Goal: Information Seeking & Learning: Learn about a topic

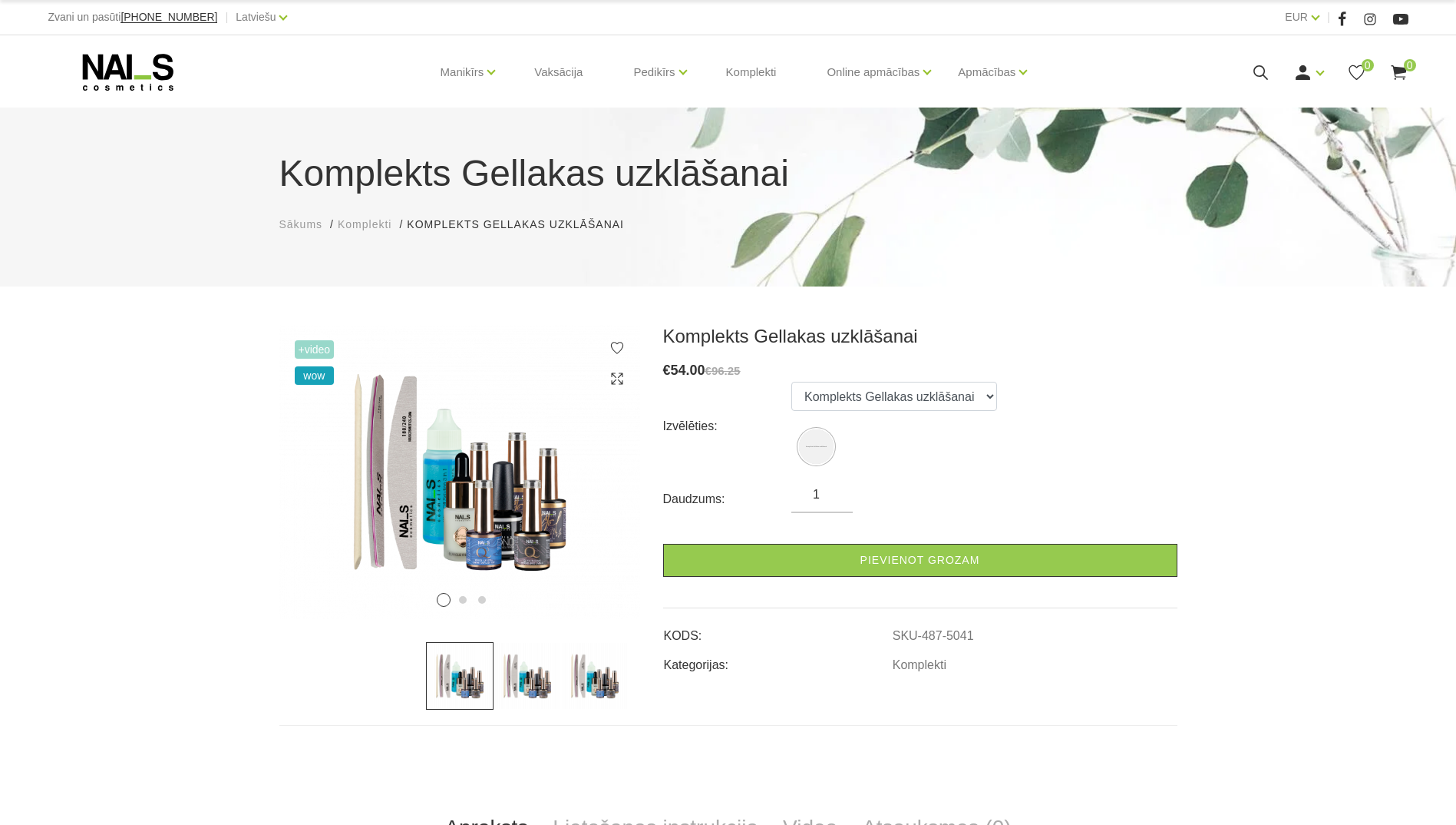
click at [136, 75] on icon at bounding box center [128, 71] width 161 height 38
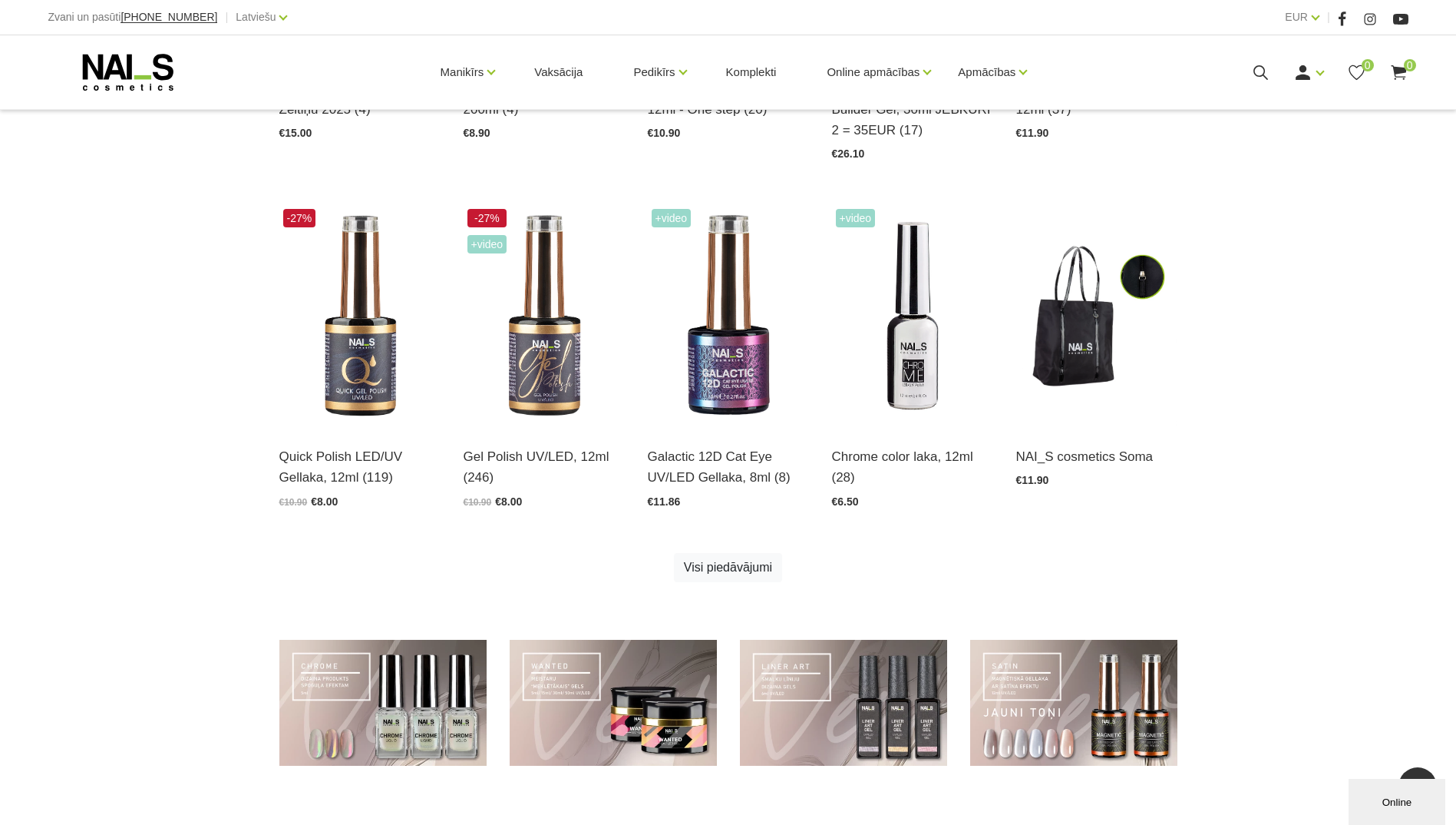
scroll to position [768, 0]
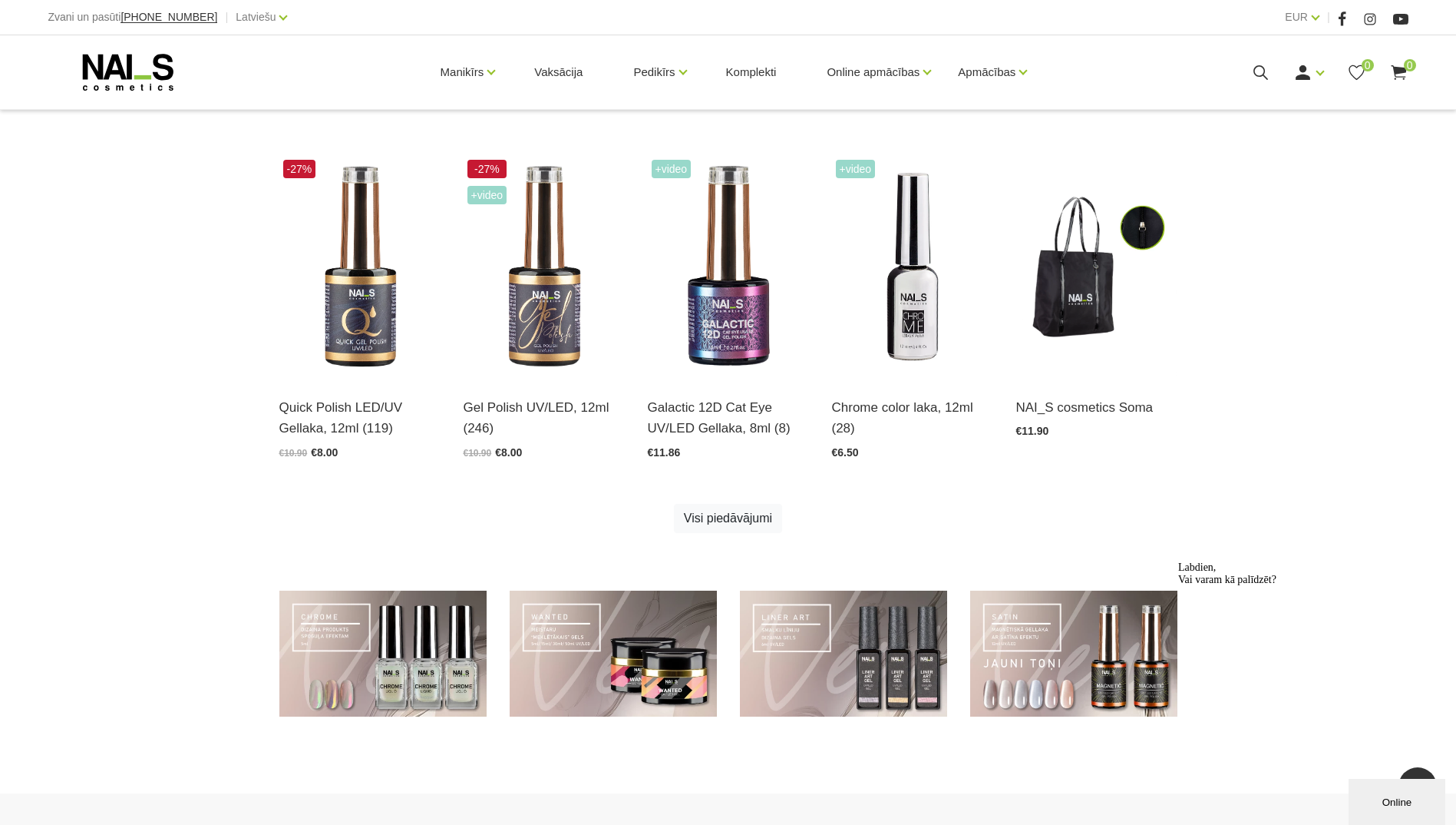
click at [1388, 799] on div "Online" at bounding box center [1397, 802] width 74 height 12
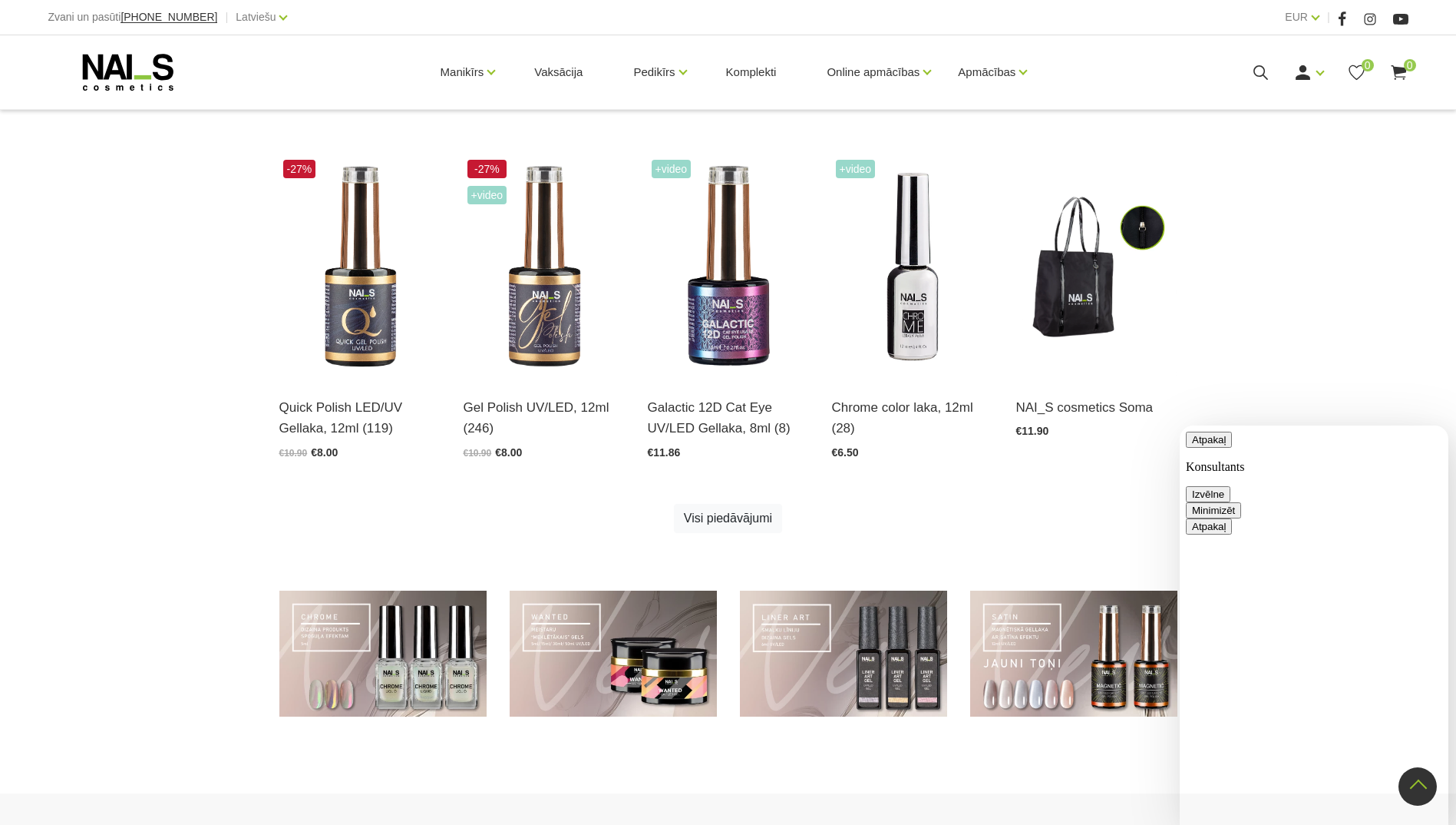
click at [1242, 502] on button "Minimizēt" at bounding box center [1213, 510] width 55 height 16
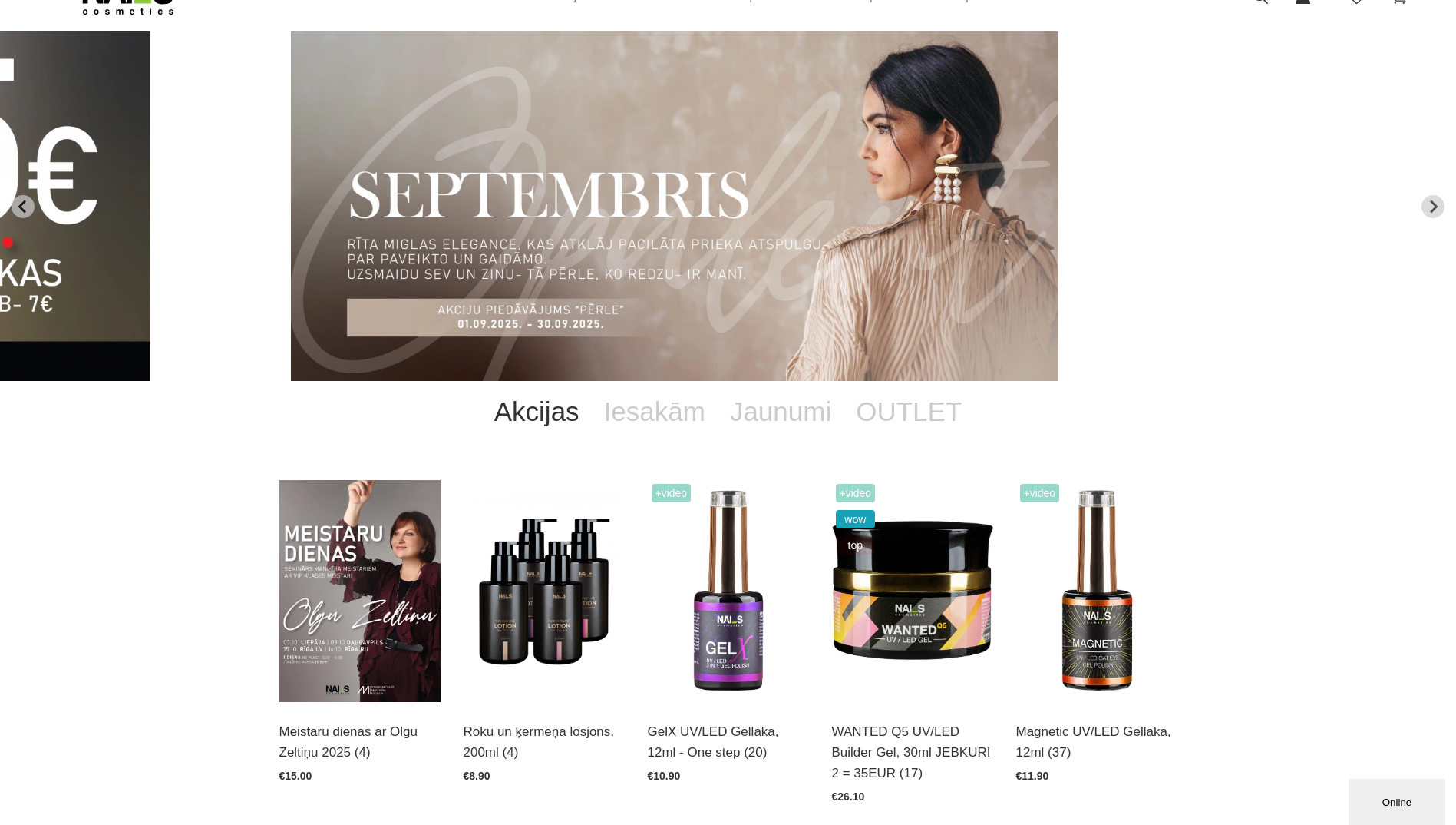
scroll to position [0, 0]
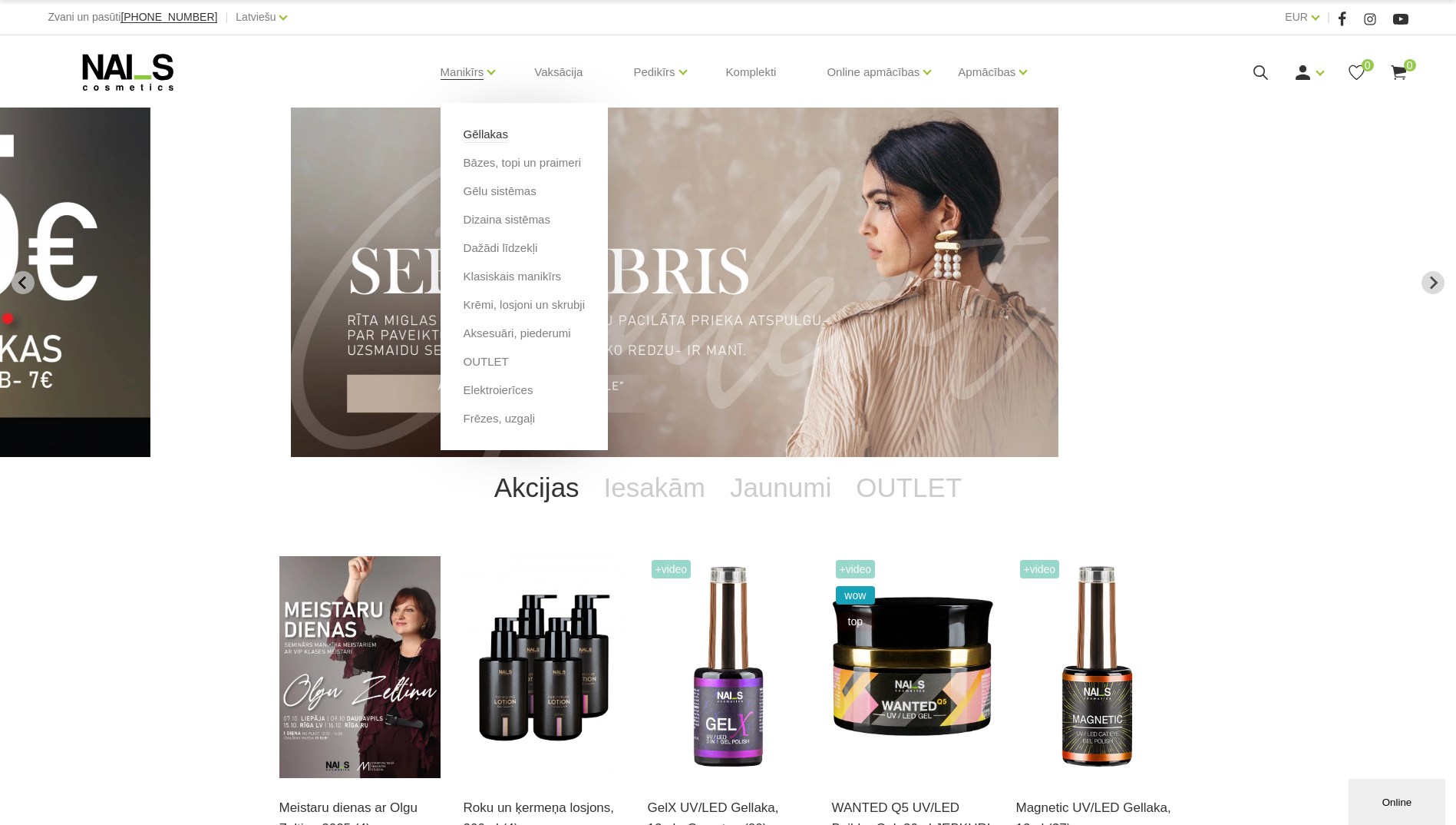
click at [489, 141] on link "Gēllakas" at bounding box center [486, 135] width 45 height 17
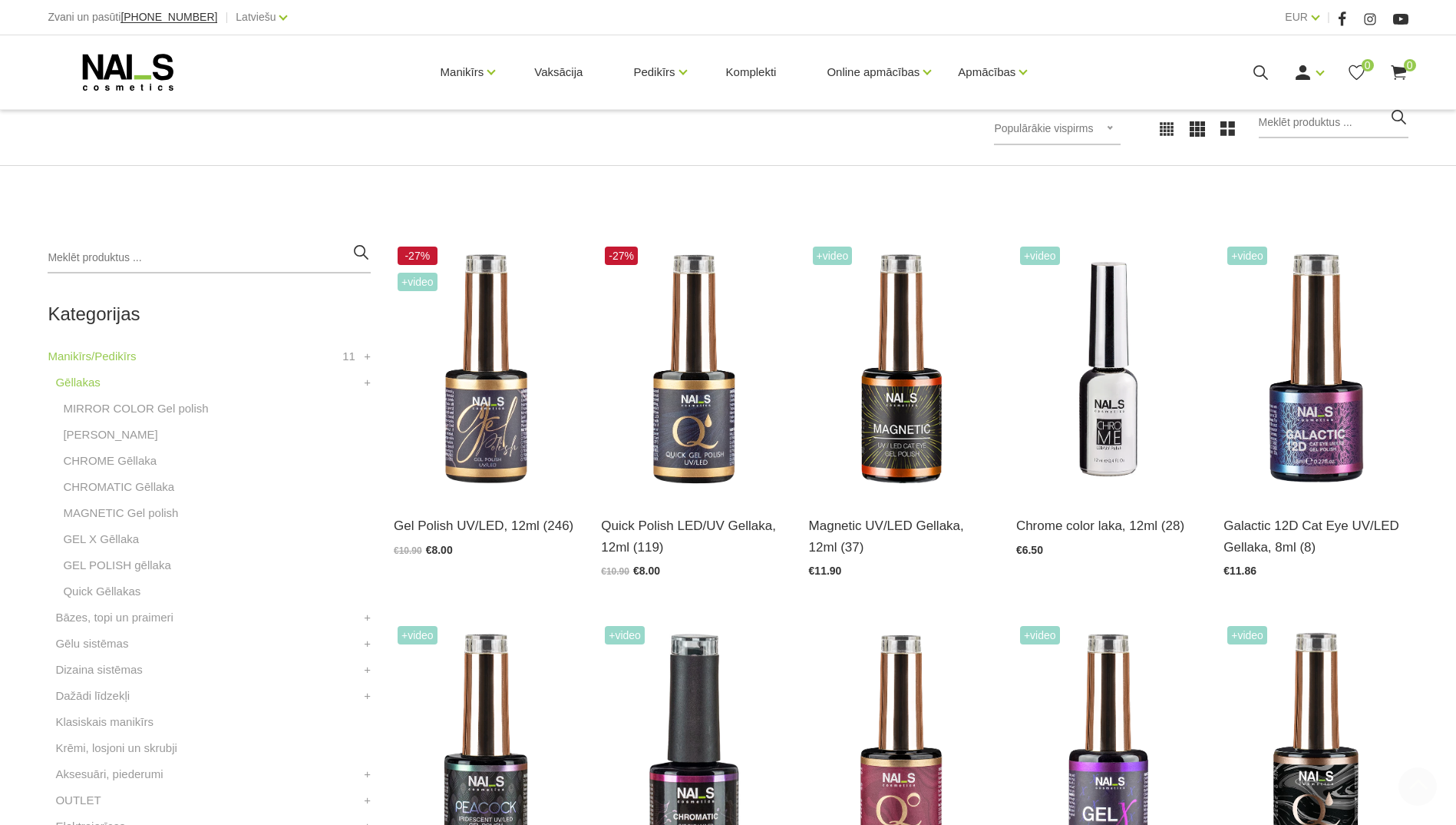
scroll to position [384, 0]
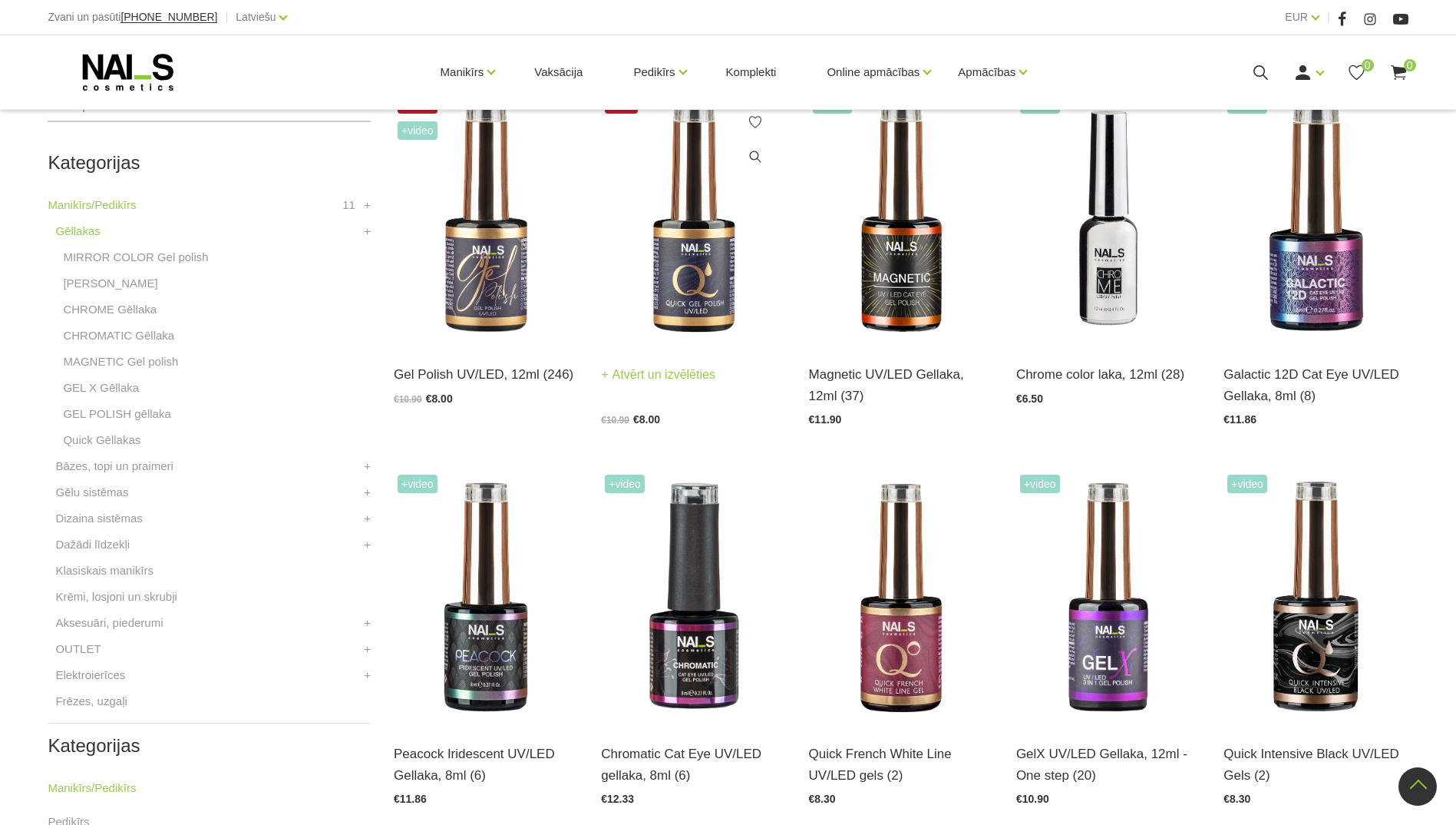
click at [699, 237] on img at bounding box center [692, 218] width 184 height 254
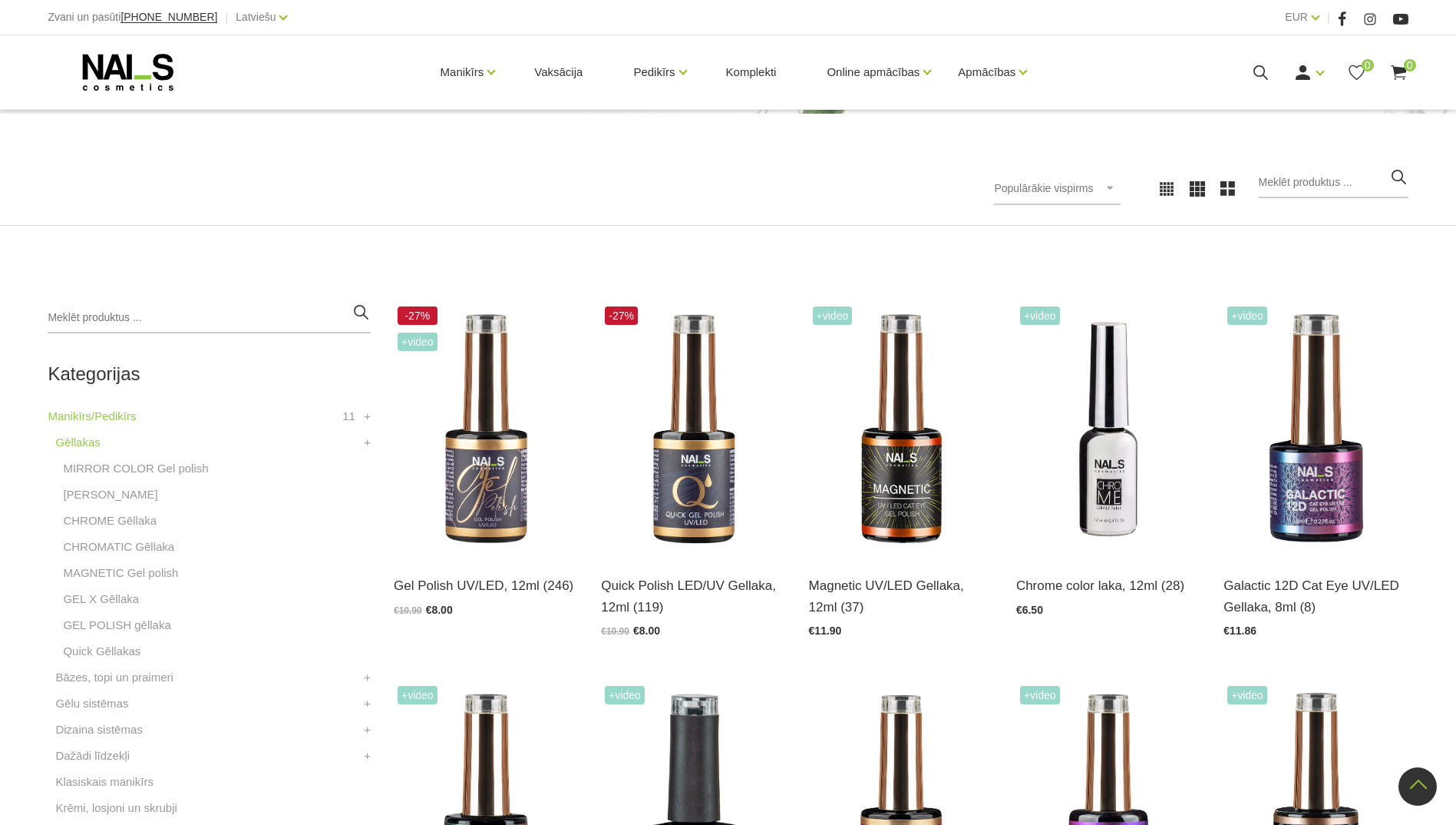
scroll to position [153, 0]
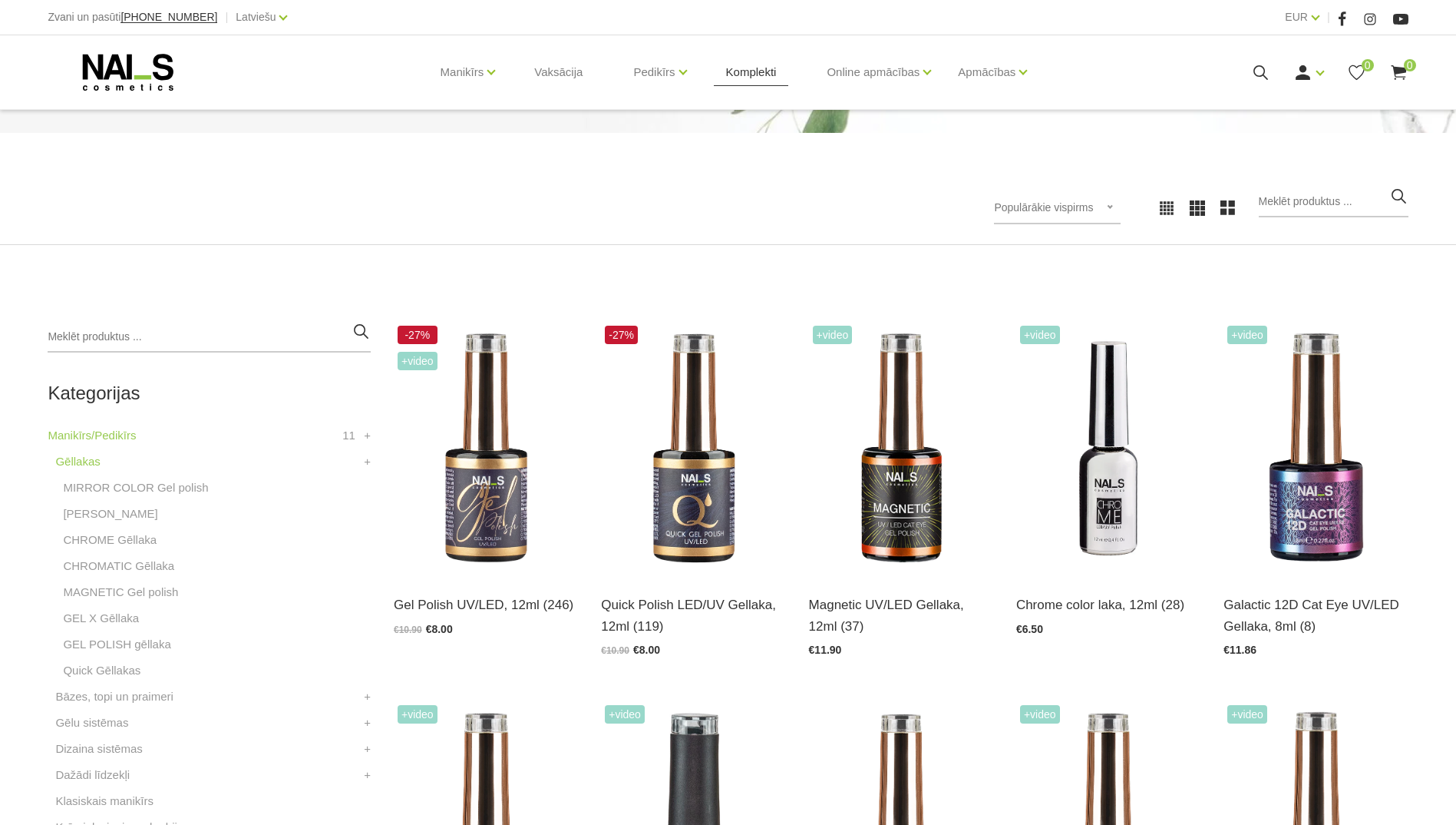
click at [752, 64] on link "Komplekti" at bounding box center [751, 72] width 75 height 74
click at [498, 518] on img at bounding box center [486, 448] width 184 height 254
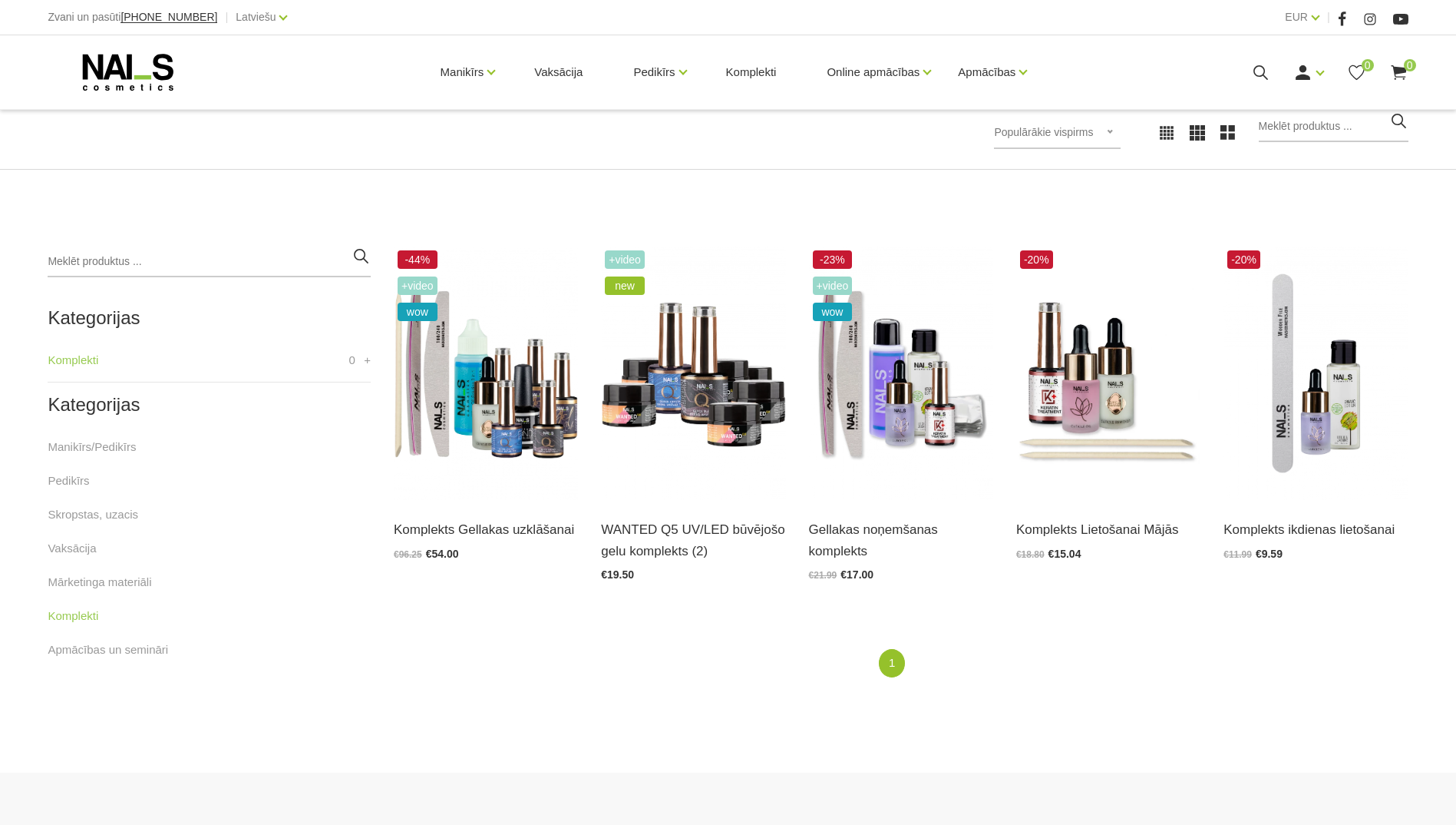
scroll to position [231, 0]
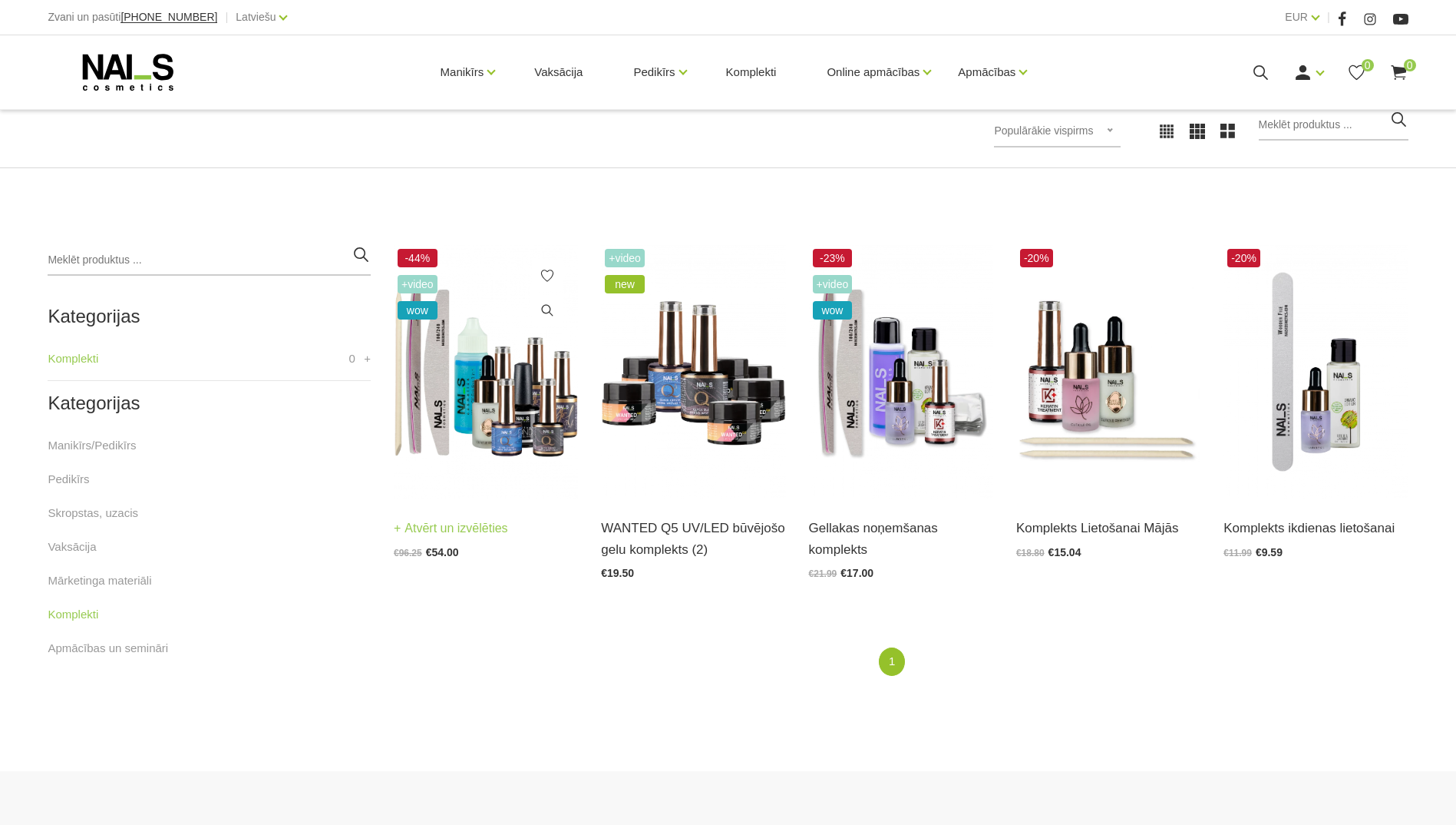
click at [503, 399] on img at bounding box center [486, 371] width 184 height 254
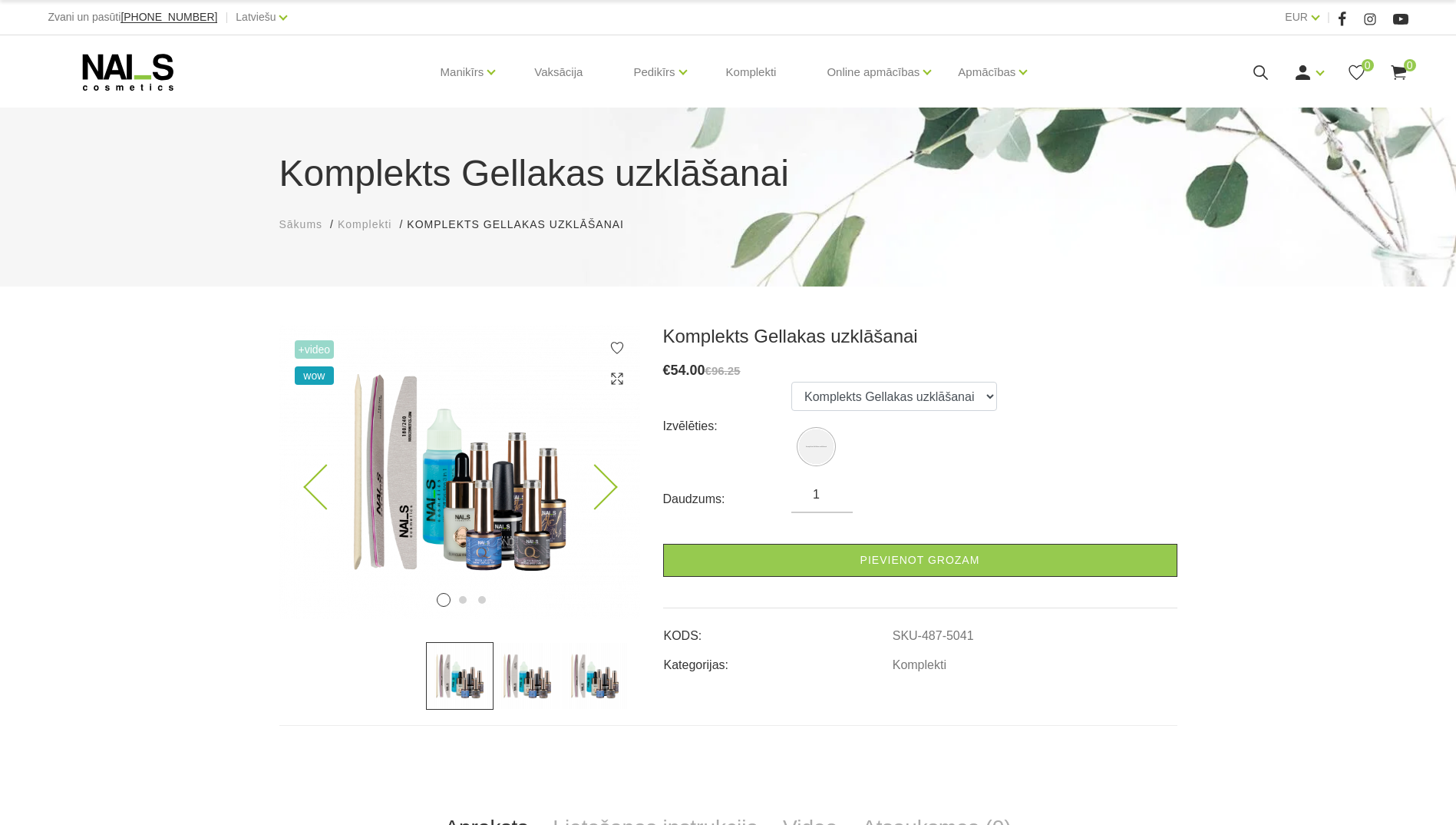
click at [505, 510] on img at bounding box center [460, 471] width 361 height 294
click at [525, 670] on img at bounding box center [527, 676] width 68 height 68
click at [479, 670] on img at bounding box center [460, 676] width 68 height 68
click at [614, 378] on icon at bounding box center [617, 378] width 15 height 15
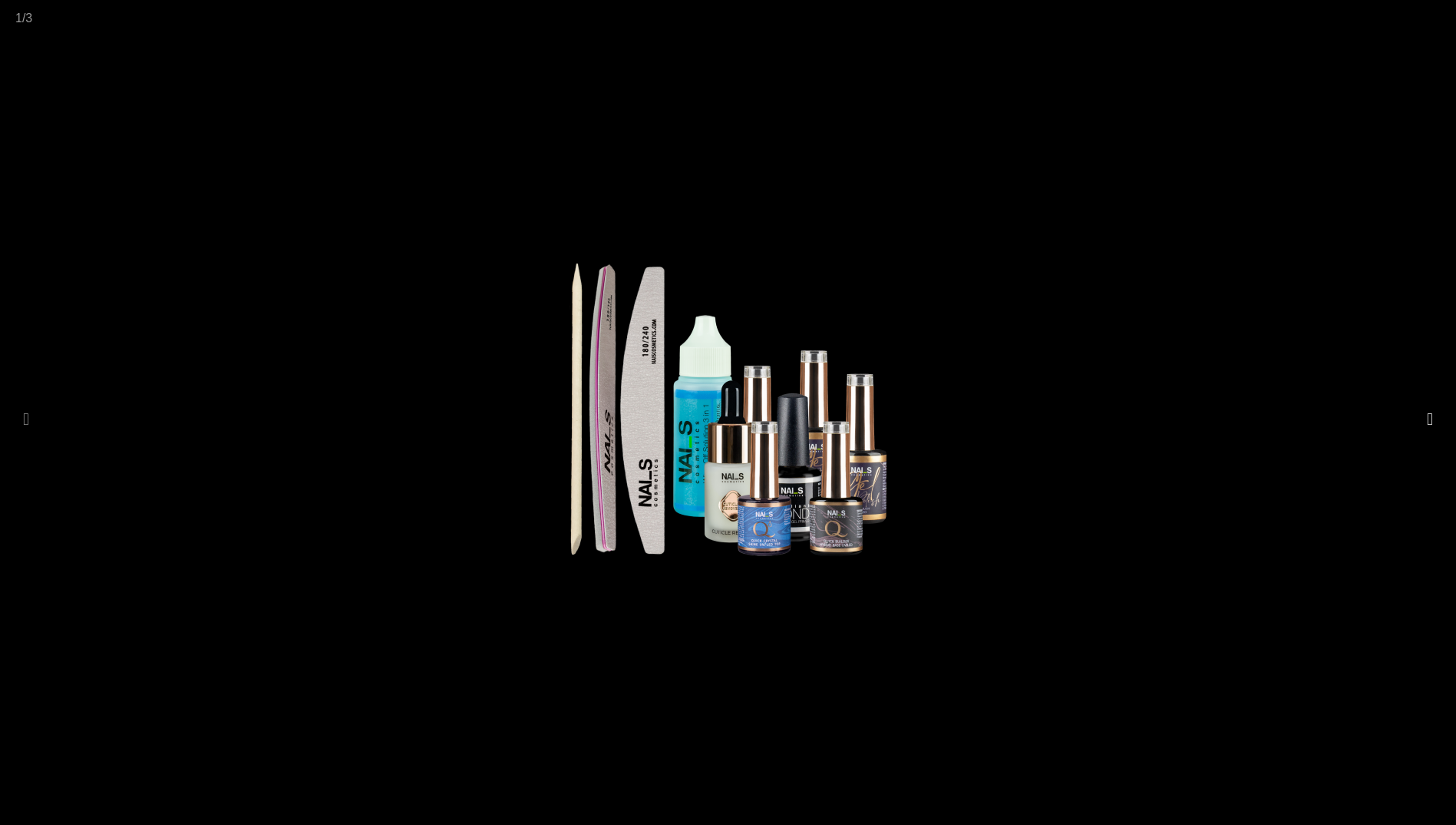
click at [1432, 416] on button at bounding box center [1430, 419] width 21 height 30
click at [1434, 416] on button at bounding box center [1430, 419] width 21 height 30
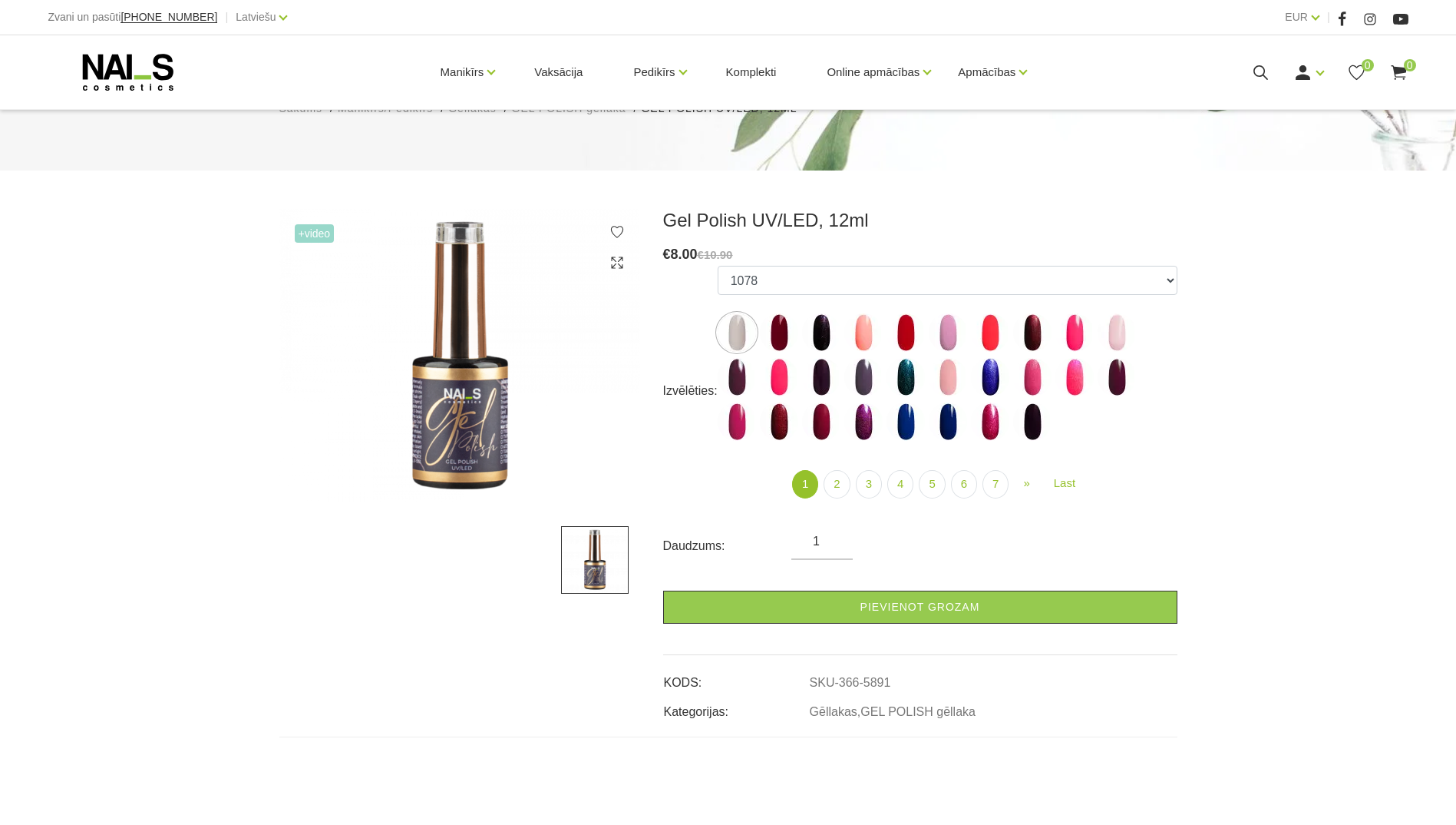
scroll to position [114, 0]
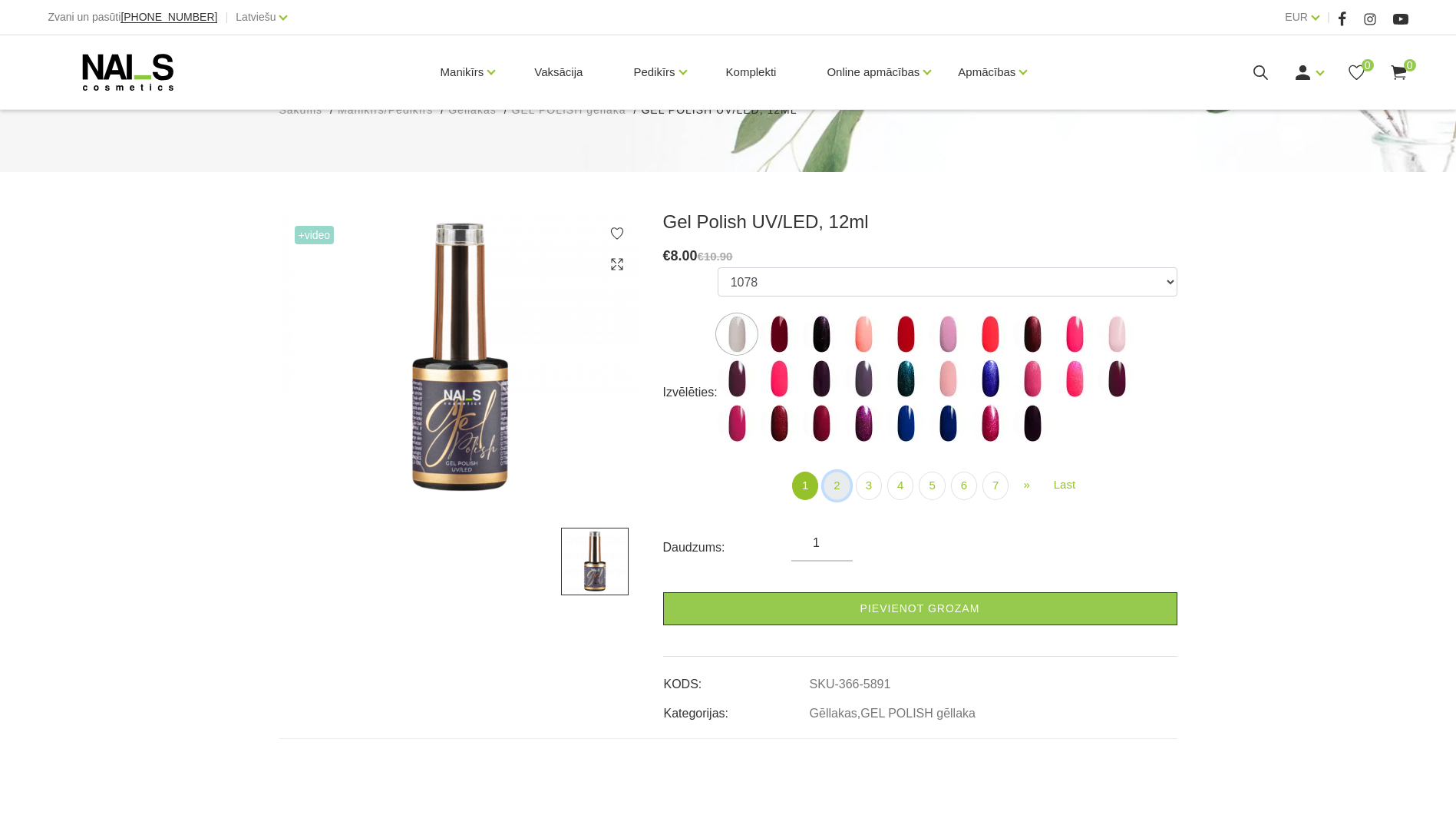
click at [835, 486] on link "2" at bounding box center [836, 486] width 26 height 29
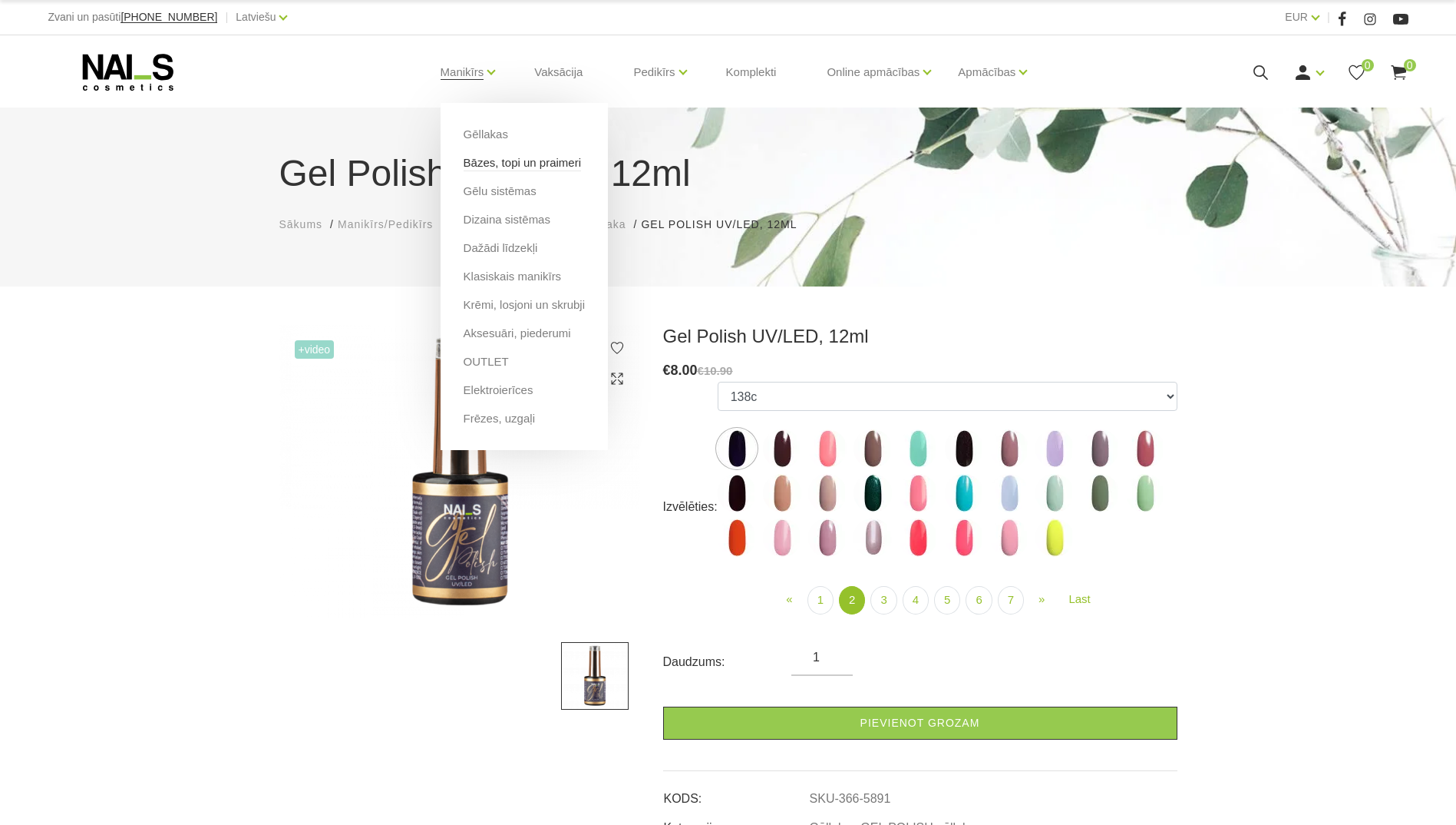
click at [512, 167] on link "Bāzes, topi un praimeri" at bounding box center [522, 163] width 118 height 17
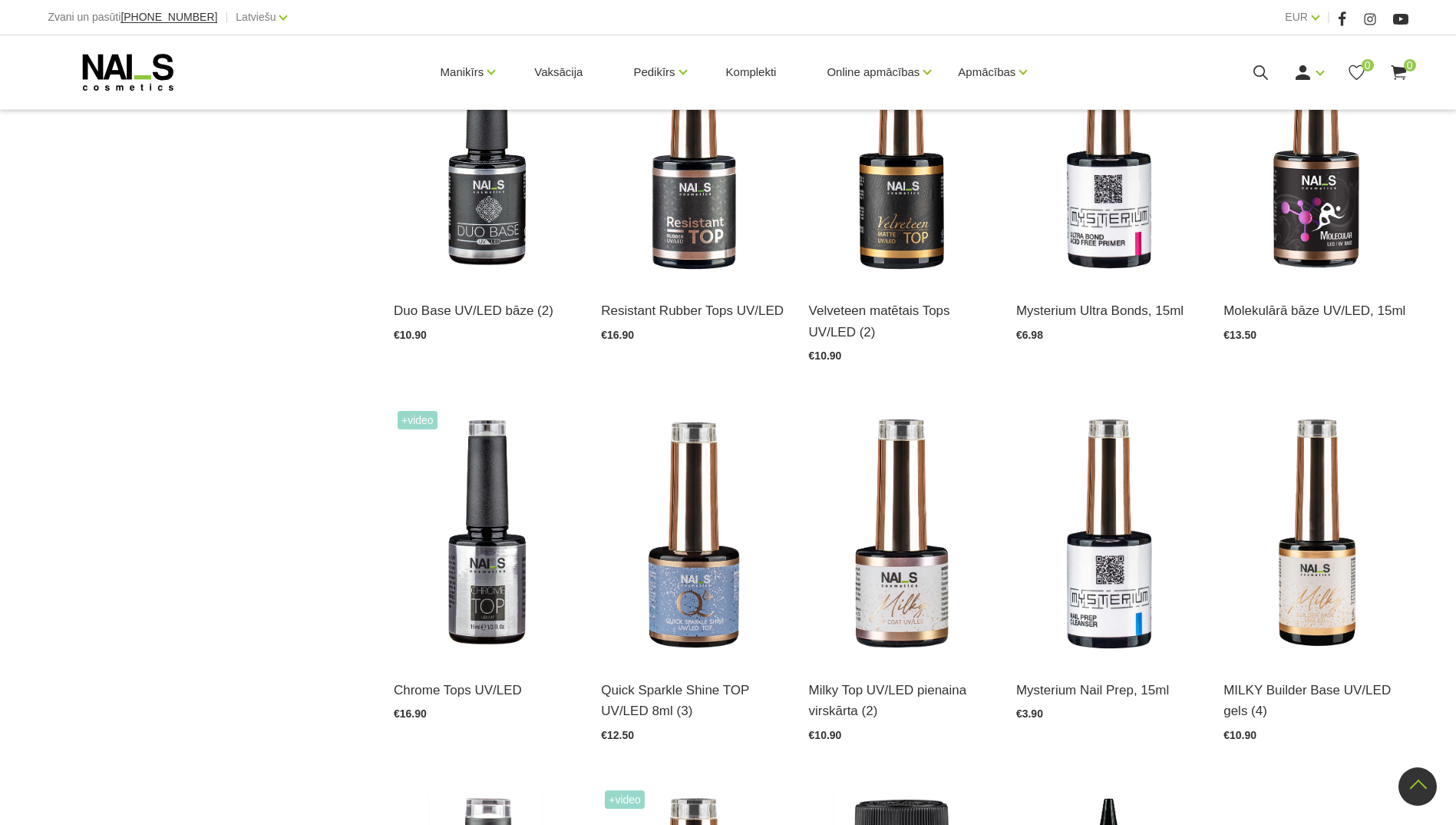
scroll to position [1229, 0]
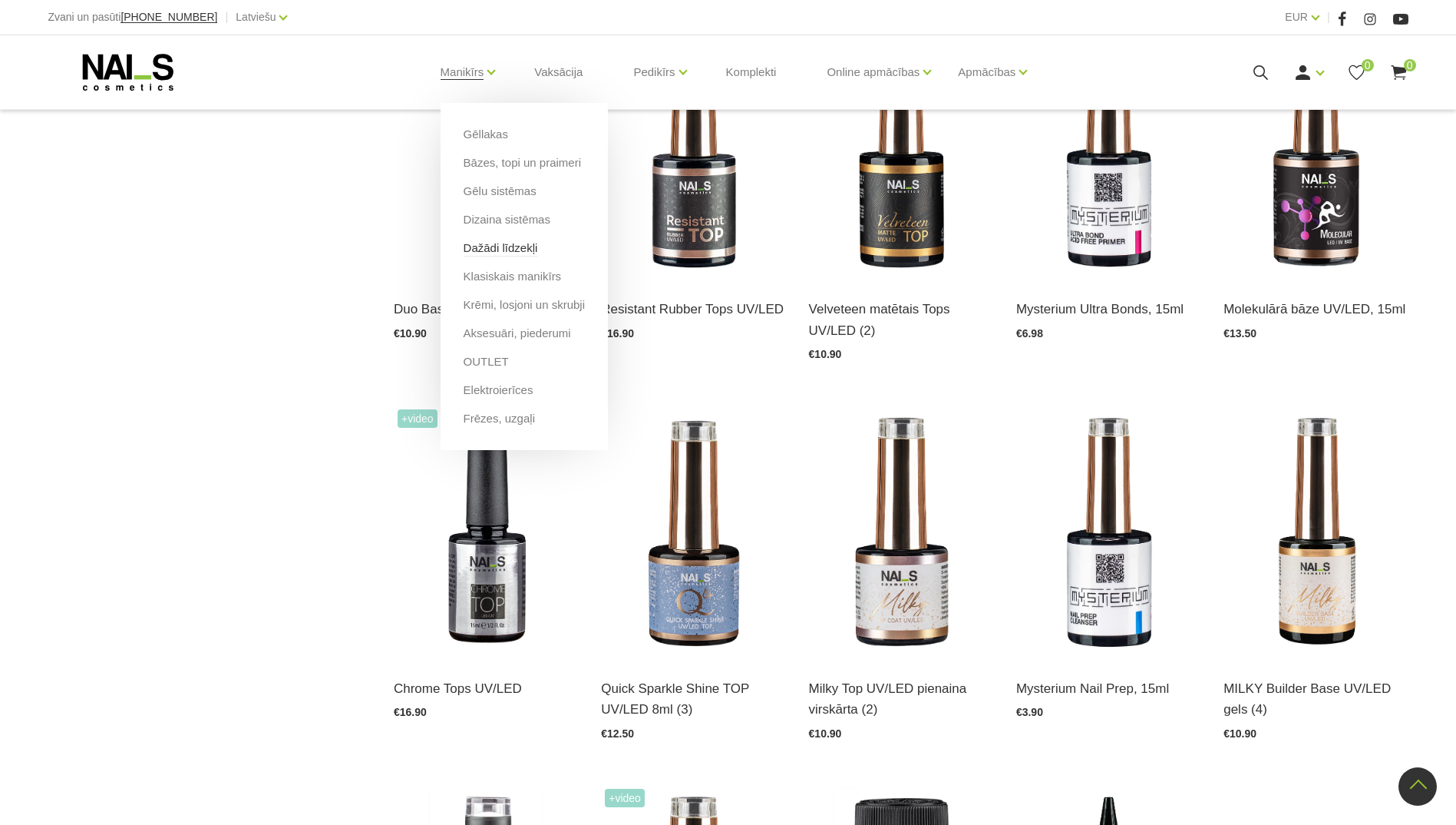
click at [495, 250] on link "Dažādi līdzekļi" at bounding box center [501, 248] width 75 height 17
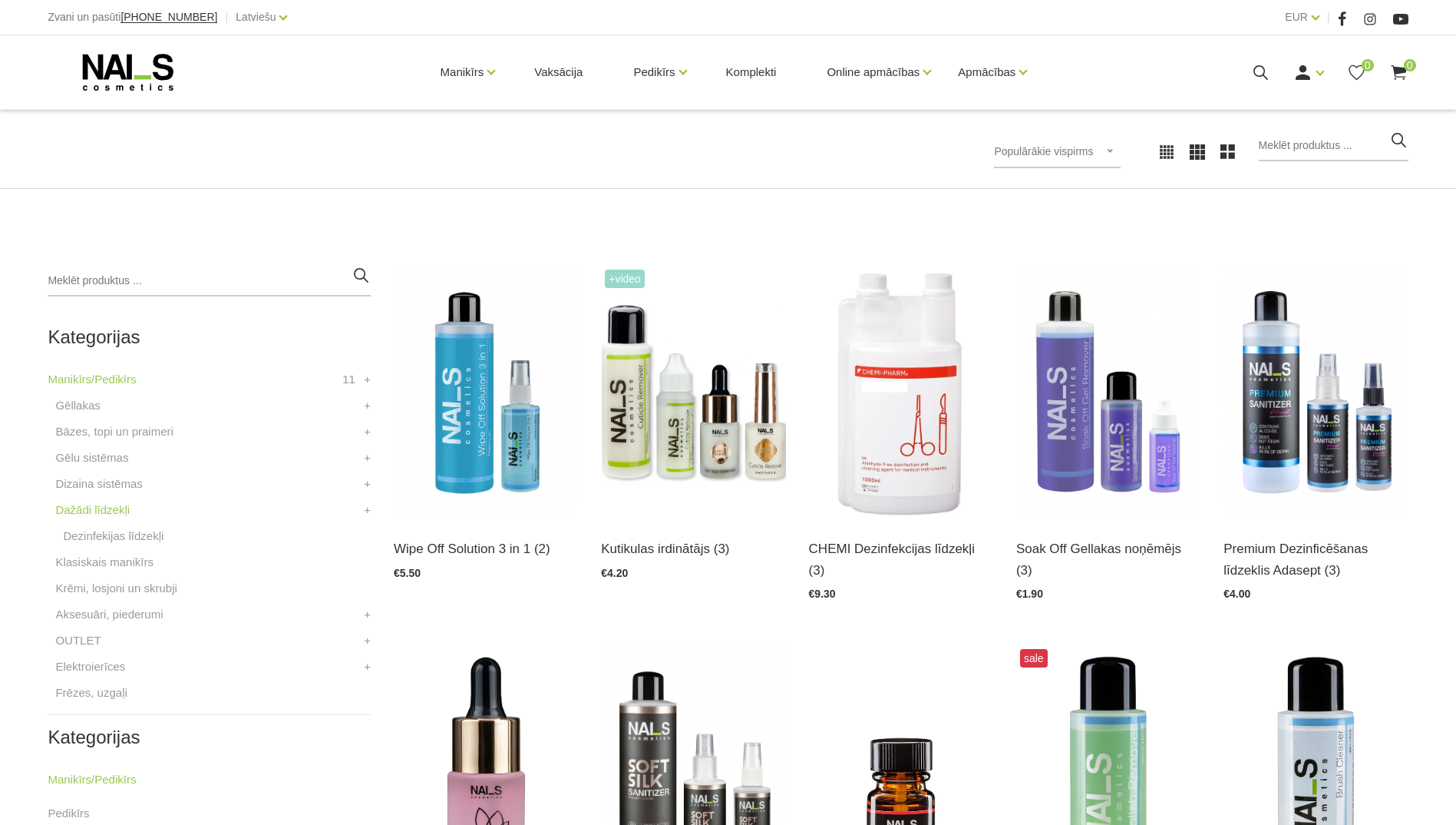
scroll to position [231, 0]
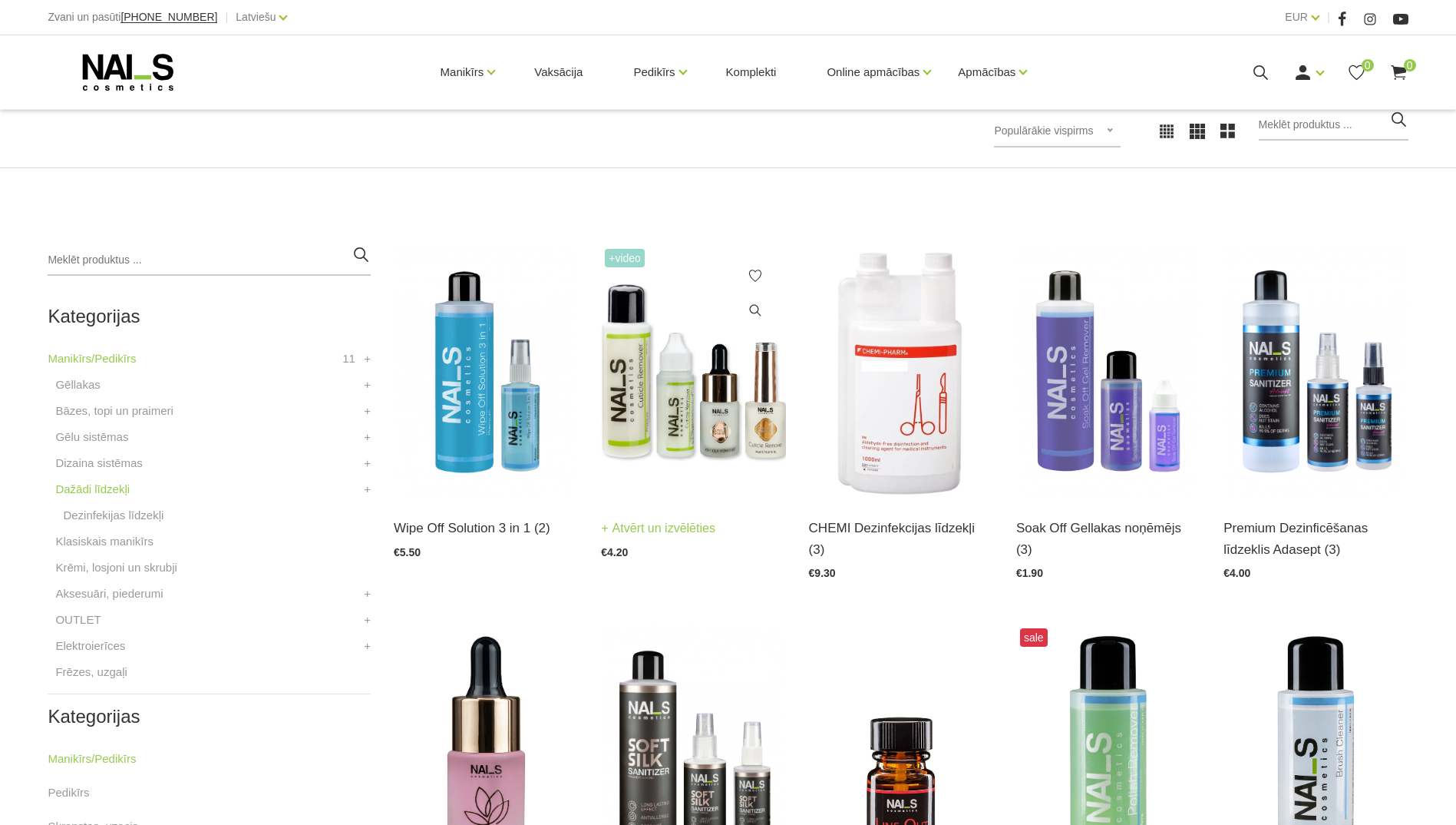
click at [713, 398] on img at bounding box center [692, 371] width 184 height 254
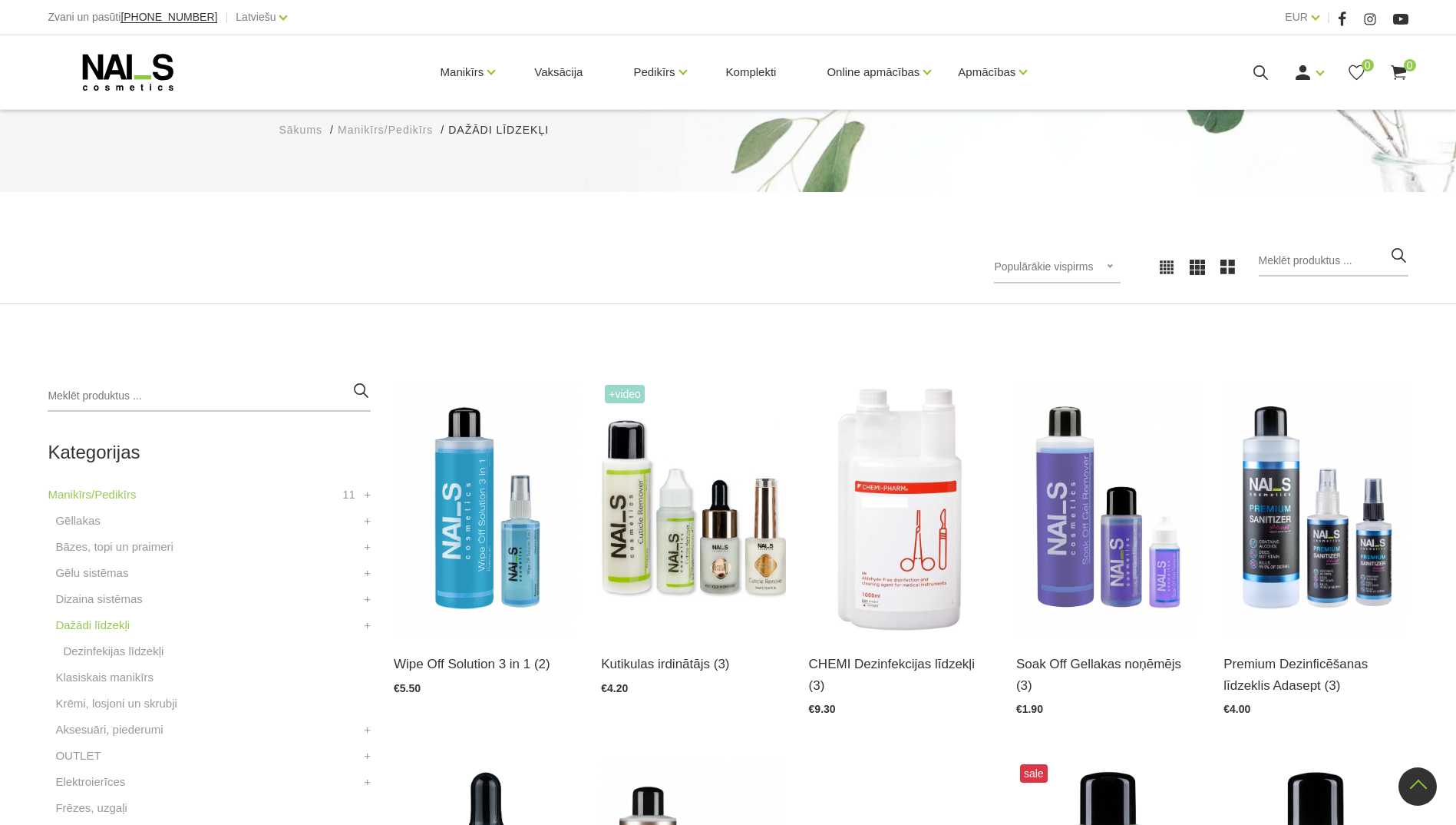
scroll to position [88, 0]
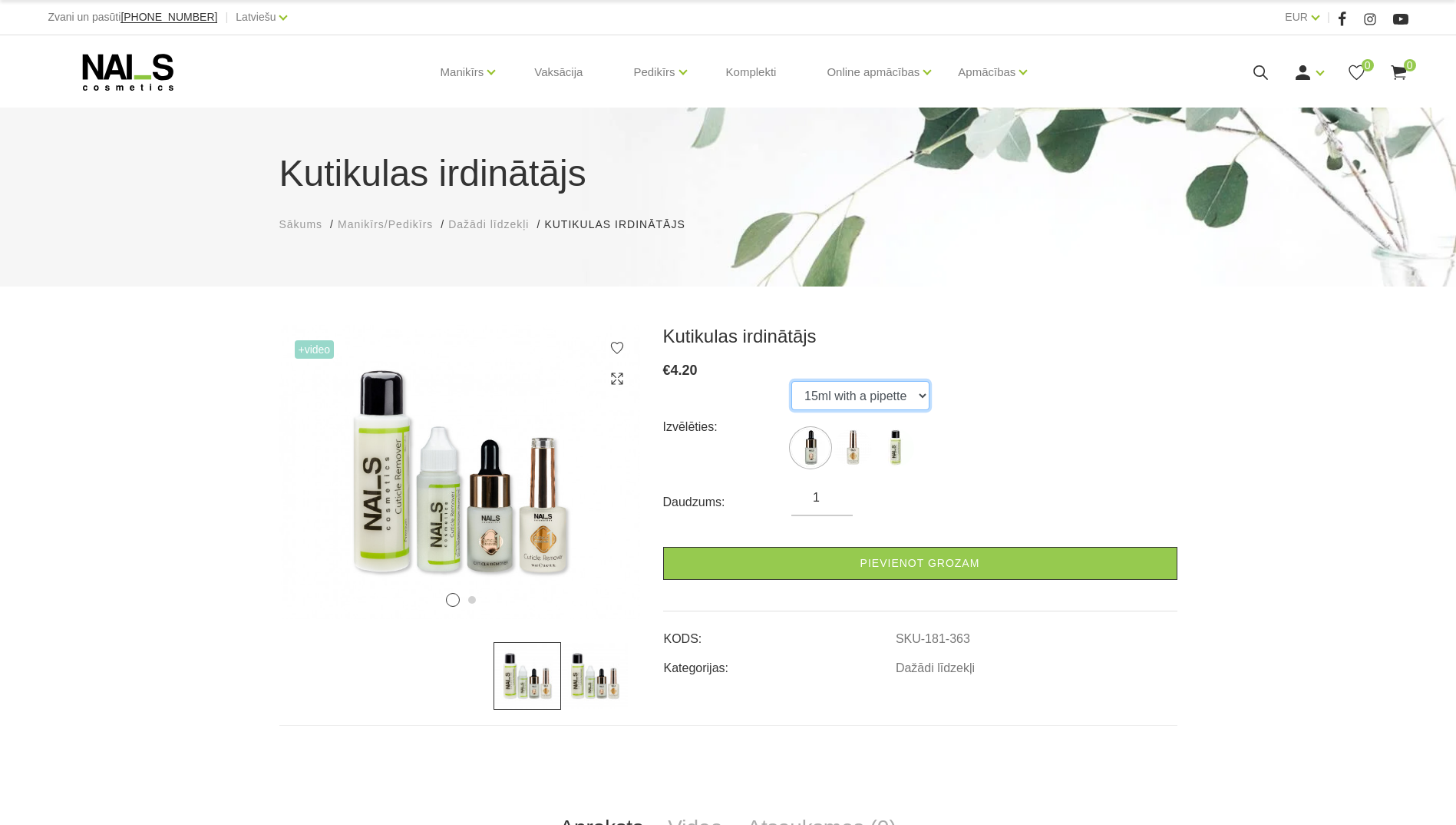
click at [890, 401] on select "15ml with a pipette 15ml with a brush 100ml" at bounding box center [860, 395] width 138 height 29
click at [792, 381] on select "15ml with a pipette 15ml with a brush 100ml" at bounding box center [860, 395] width 138 height 29
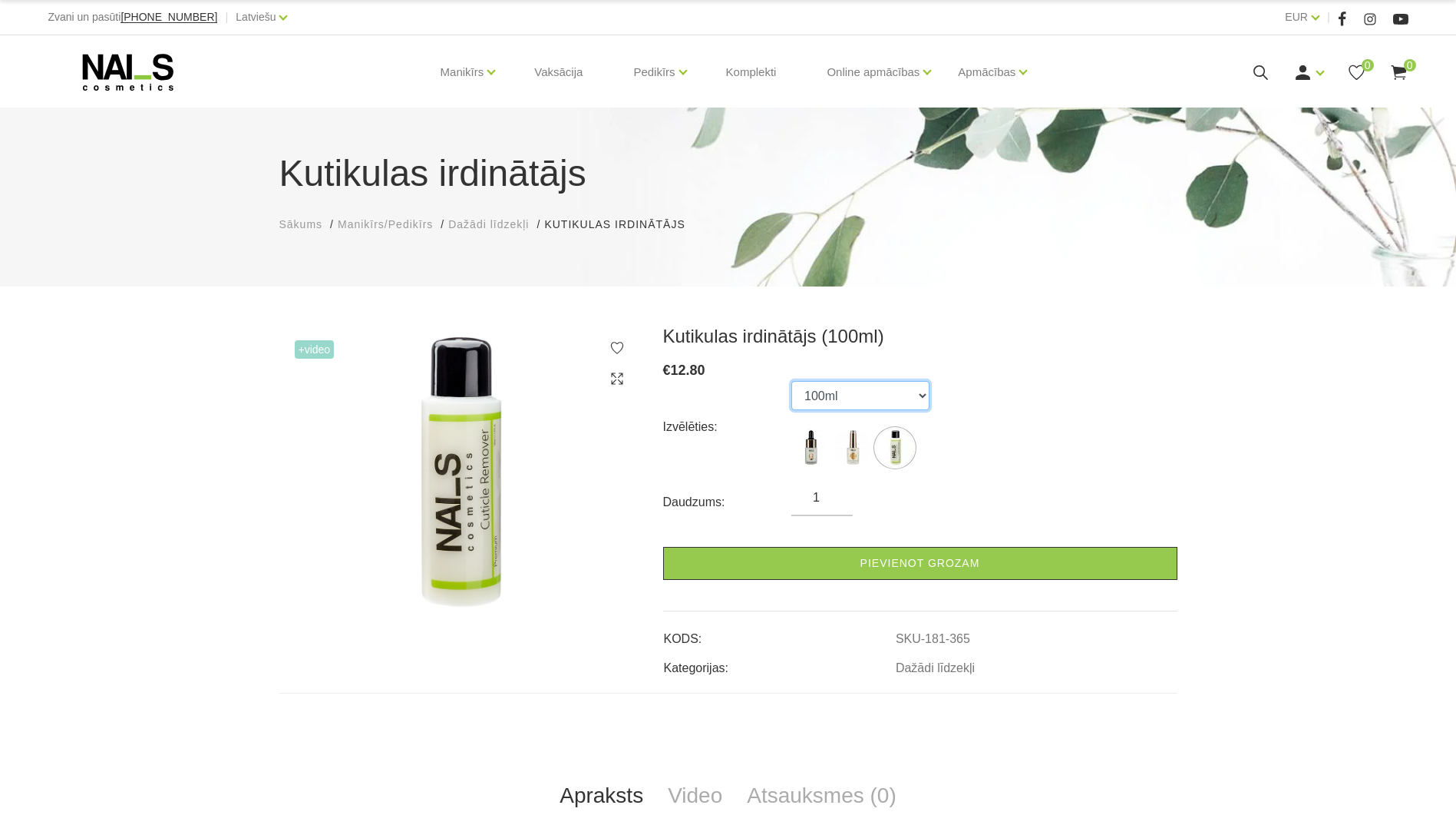
click at [854, 391] on select "15ml with a pipette 15ml with a brush 100ml" at bounding box center [860, 395] width 138 height 29
select select "363"
click at [792, 381] on select "15ml with a pipette 15ml with a brush 100ml" at bounding box center [860, 395] width 138 height 29
